Goal: Transaction & Acquisition: Purchase product/service

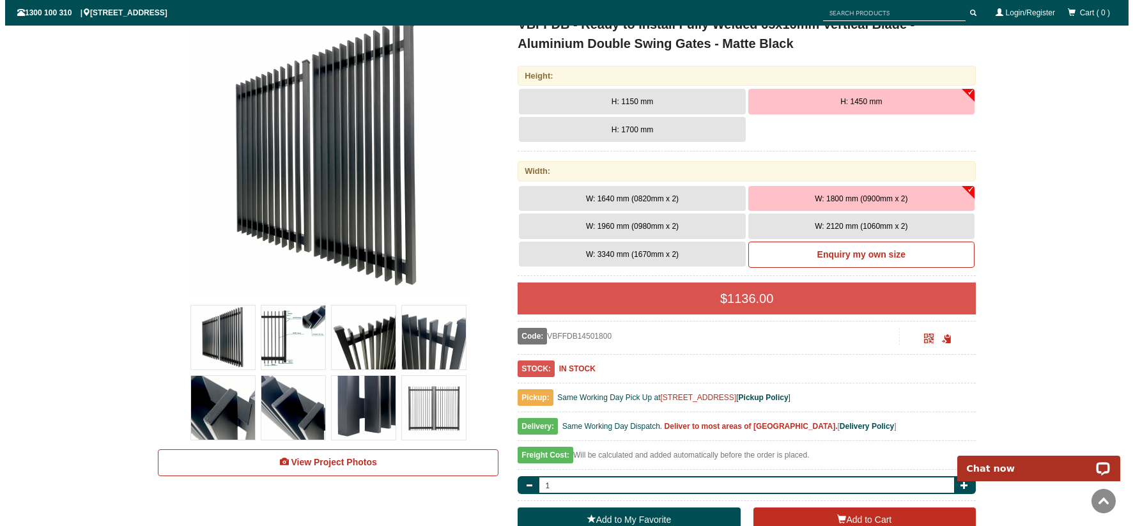
scroll to position [351, 0]
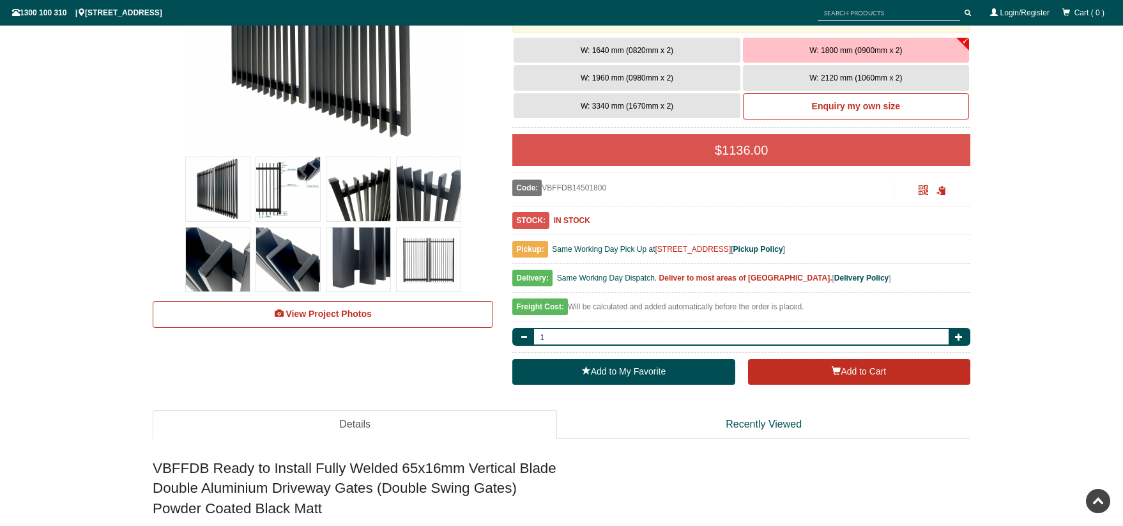
click at [286, 263] on img at bounding box center [288, 259] width 64 height 64
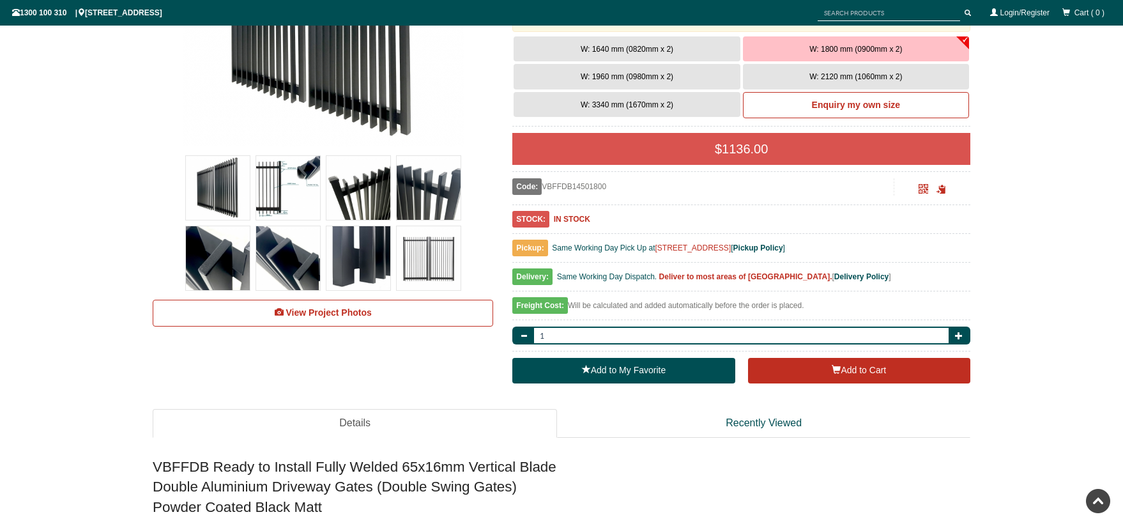
scroll to position [351, 0]
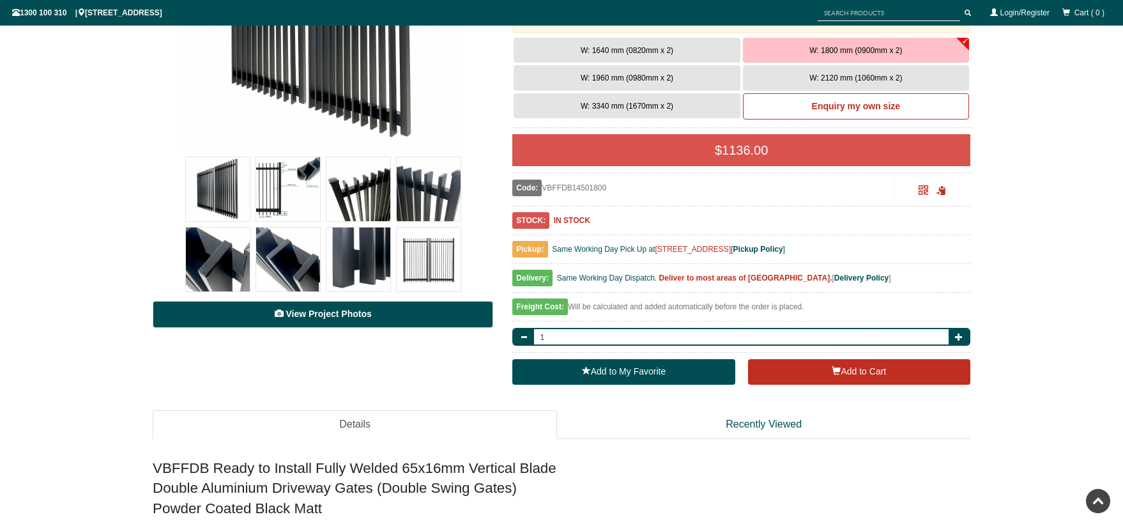
click at [304, 320] on link "View Project Photos" at bounding box center [323, 314] width 340 height 27
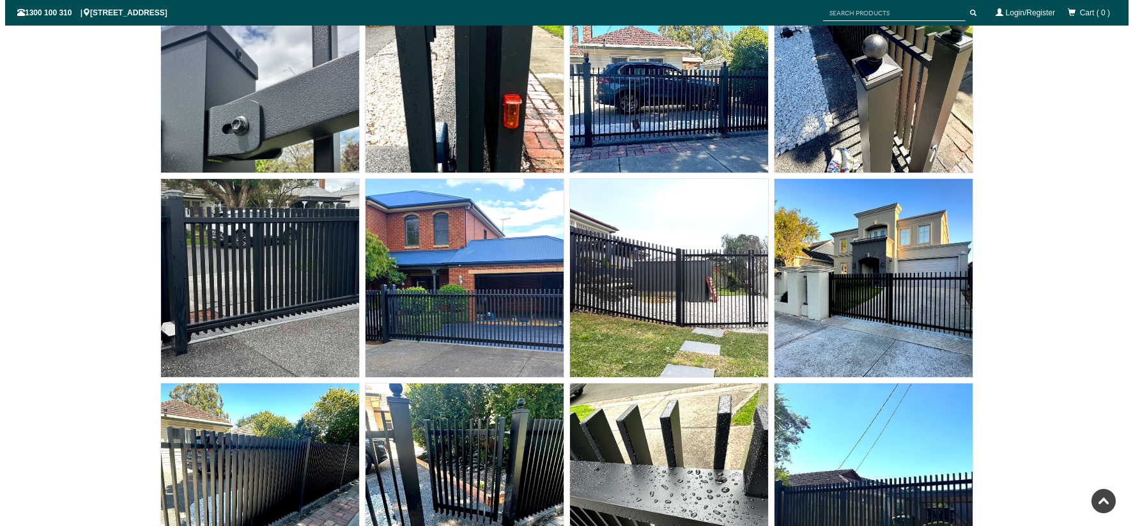
scroll to position [8532, 0]
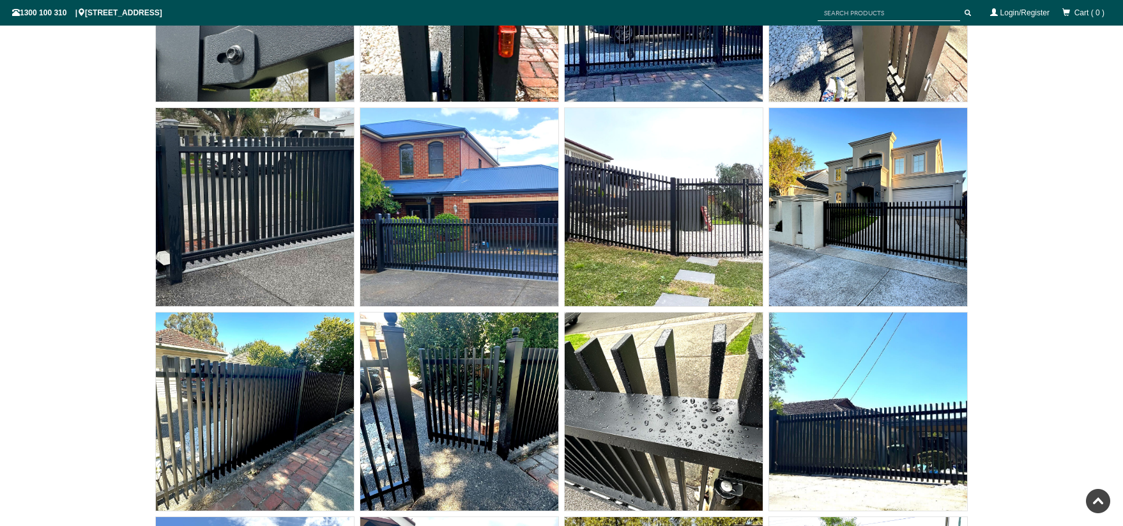
click at [712, 395] on img at bounding box center [664, 411] width 198 height 198
